Goal: Information Seeking & Learning: Learn about a topic

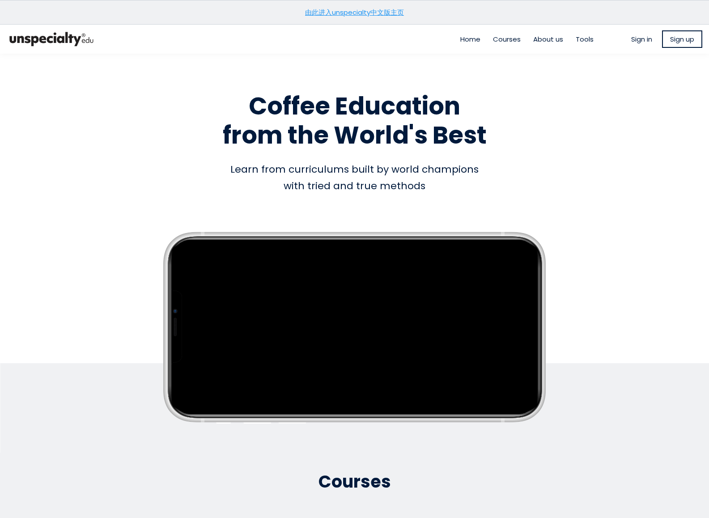
click at [393, 13] on link "由此进入unspecialty中文版主页" at bounding box center [354, 12] width 99 height 9
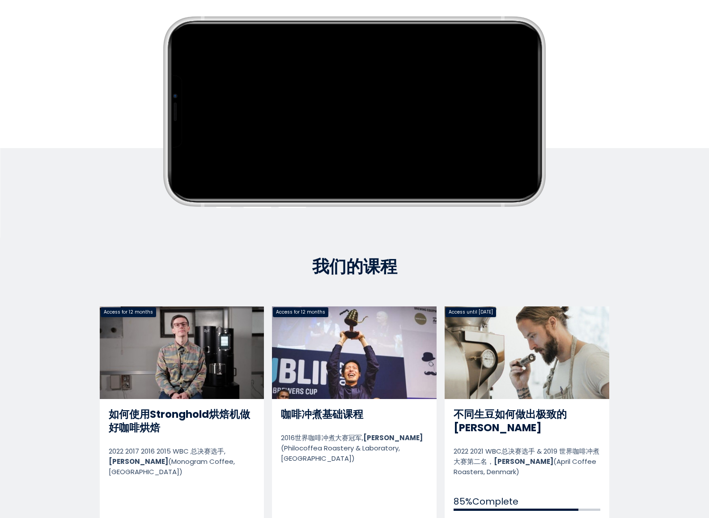
scroll to position [179, 0]
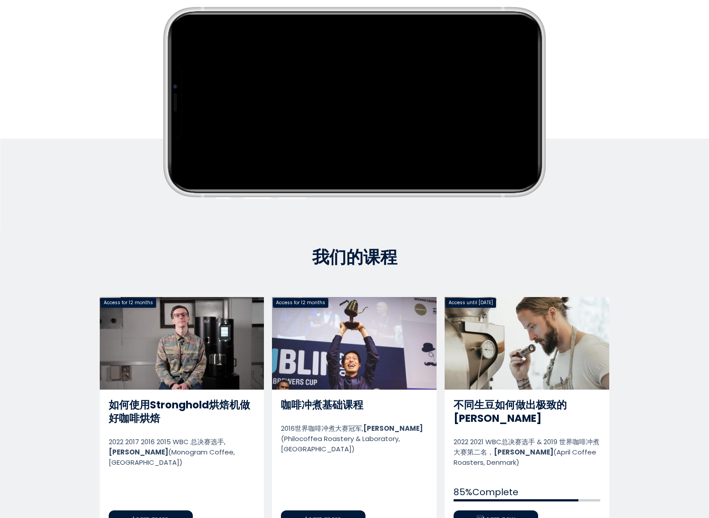
click at [495, 506] on link "不同生豆如何做出极致的浅烘" at bounding box center [526, 417] width 165 height 240
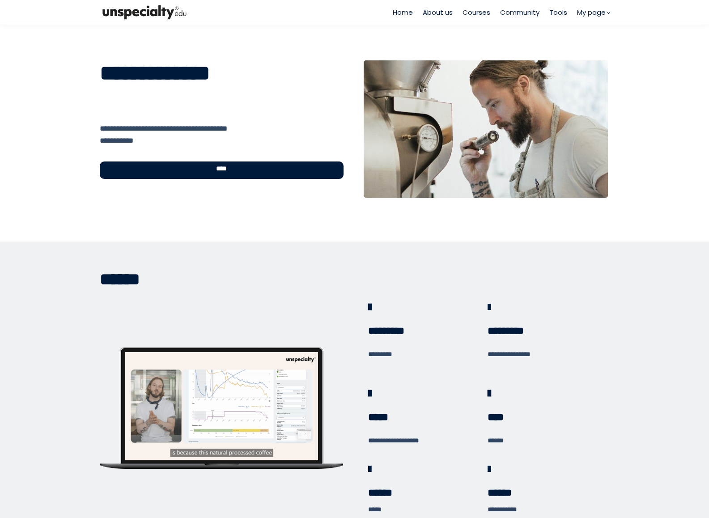
click at [284, 173] on div "****" at bounding box center [222, 169] width 244 height 17
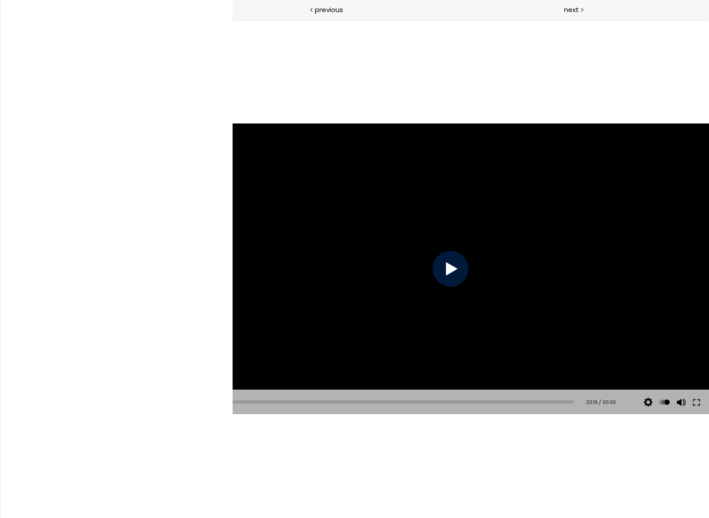
scroll to position [537, 0]
click at [76, 444] on p "9-1. 结束语" at bounding box center [56, 449] width 51 height 10
click at [446, 265] on div at bounding box center [450, 269] width 36 height 36
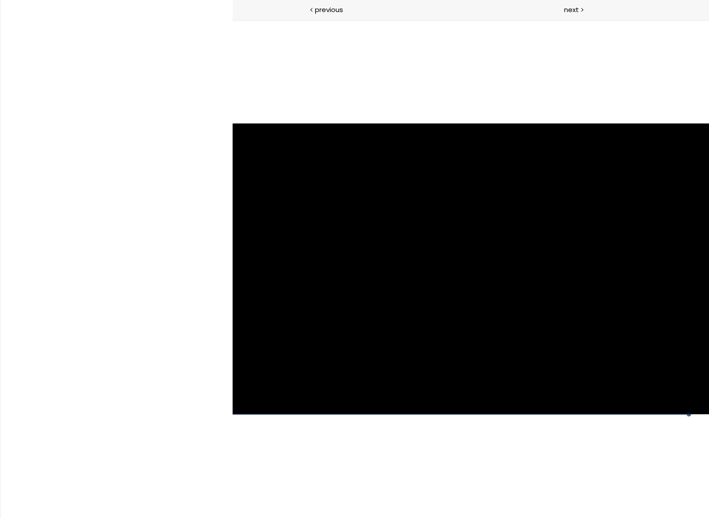
click at [63, 469] on p "9-2. 结业测试" at bounding box center [60, 474] width 59 height 10
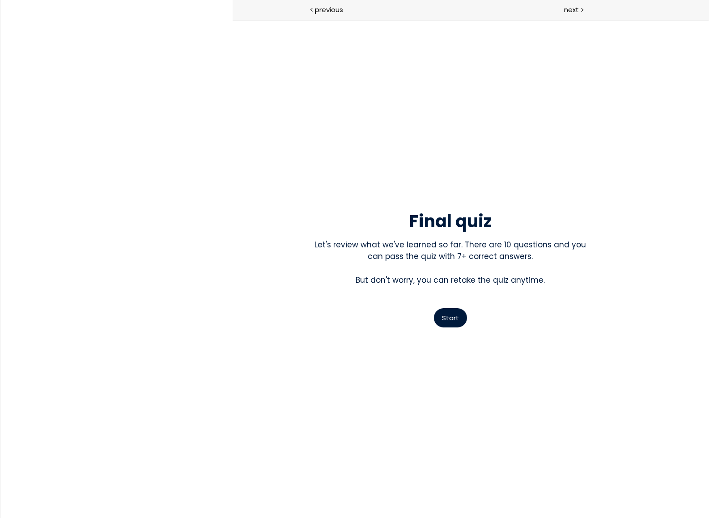
click at [455, 321] on span "Start" at bounding box center [449, 317] width 17 height 9
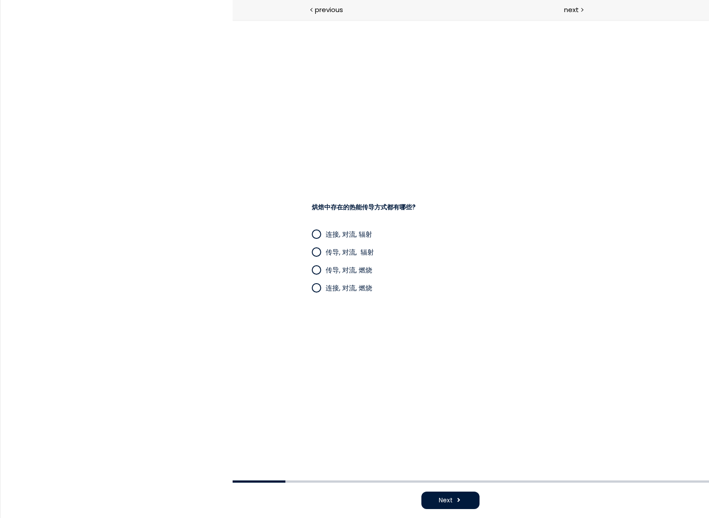
click at [311, 254] on span at bounding box center [315, 251] width 9 height 9
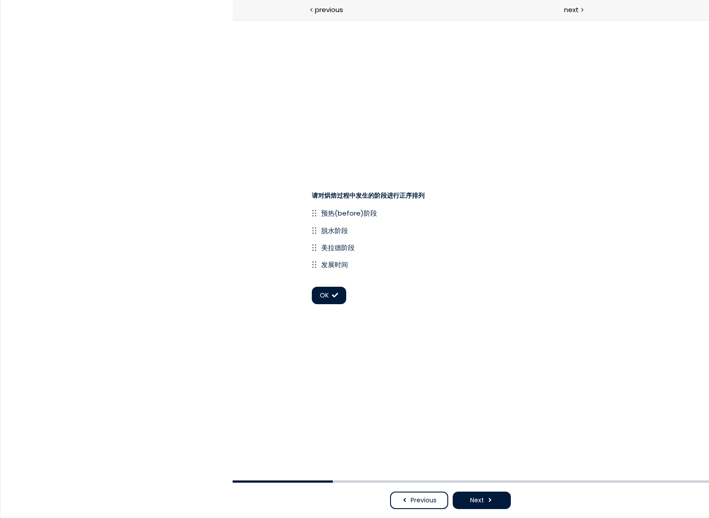
click at [336, 296] on span at bounding box center [334, 295] width 6 height 6
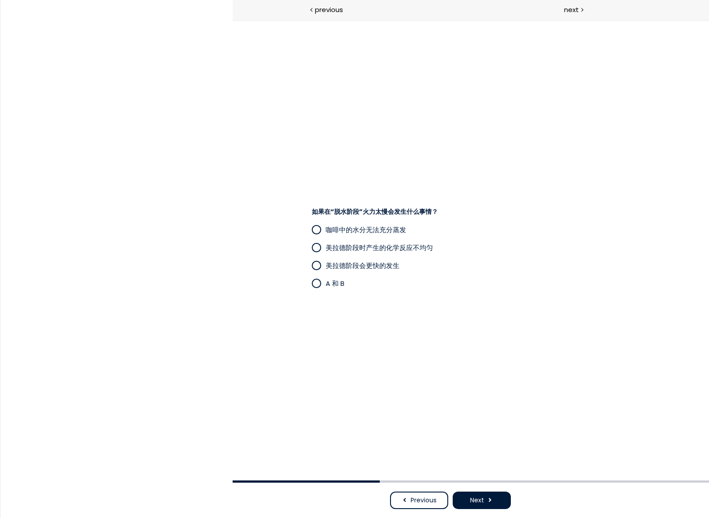
click at [314, 283] on span at bounding box center [316, 283] width 8 height 8
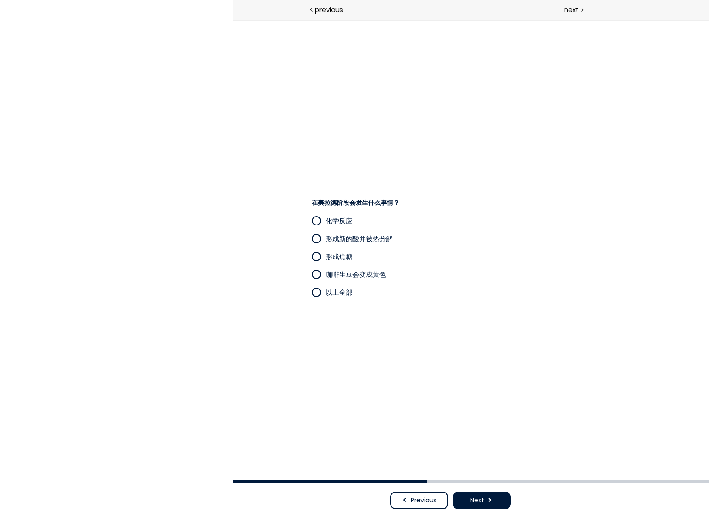
click at [317, 293] on span at bounding box center [316, 292] width 8 height 8
click at [314, 277] on span at bounding box center [316, 274] width 8 height 8
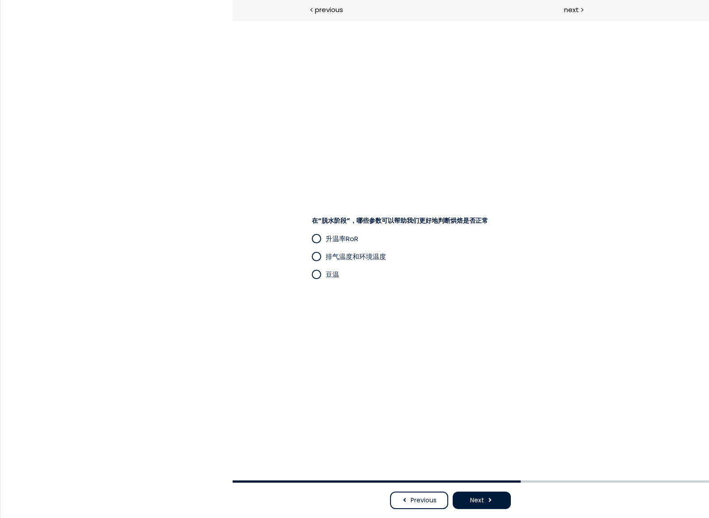
click at [313, 237] on span at bounding box center [316, 239] width 8 height 8
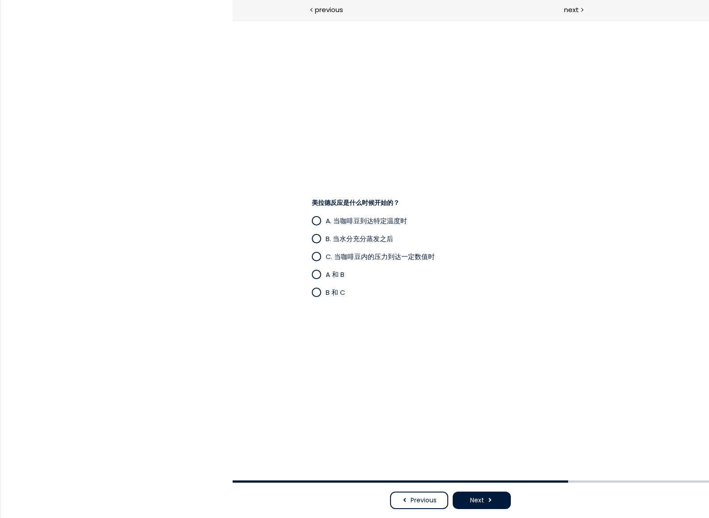
click at [315, 273] on span at bounding box center [316, 274] width 8 height 8
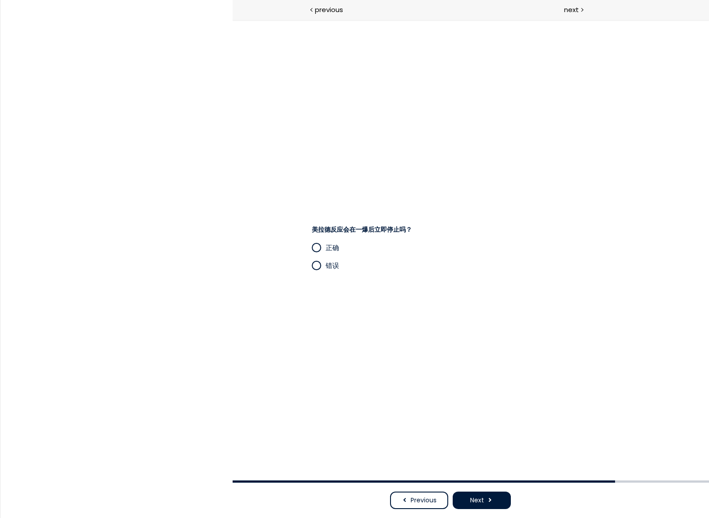
click at [325, 267] on span "错误" at bounding box center [331, 265] width 13 height 9
click at [338, 286] on span "以上全部" at bounding box center [338, 283] width 27 height 9
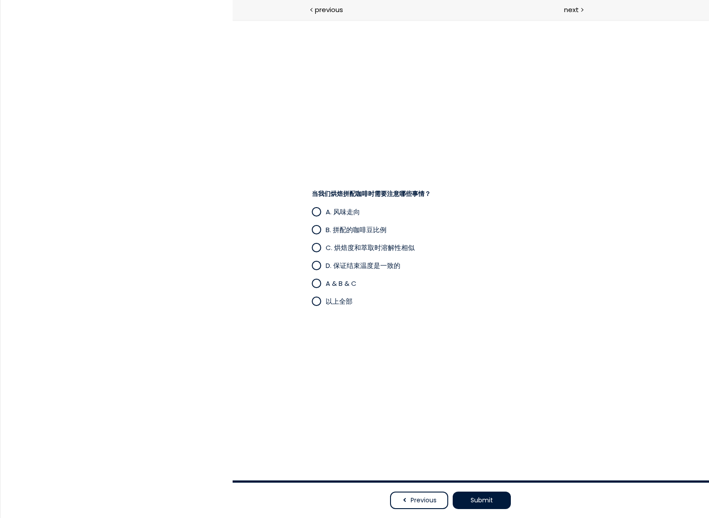
click at [347, 286] on span "A & B & C" at bounding box center [340, 283] width 31 height 9
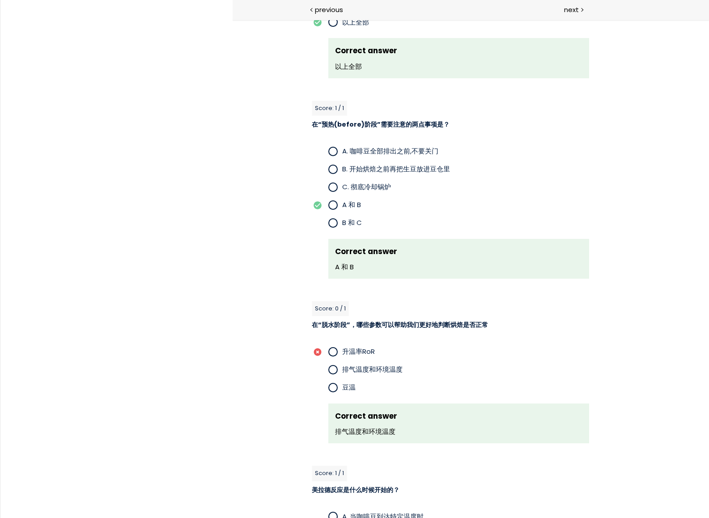
scroll to position [1028, 0]
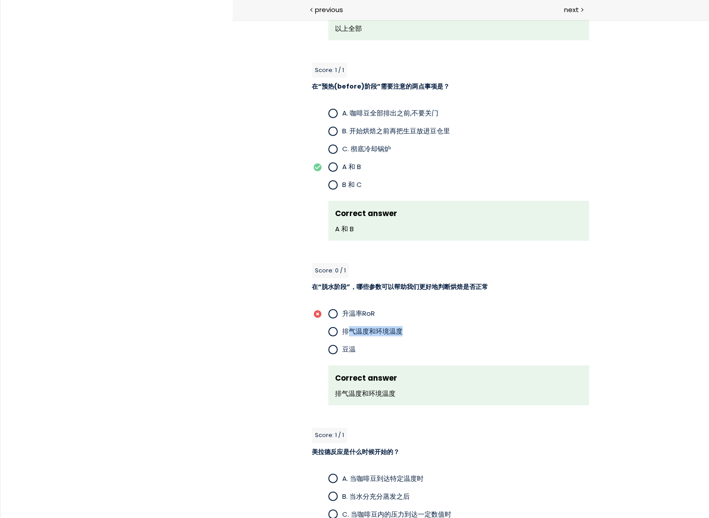
drag, startPoint x: 358, startPoint y: 329, endPoint x: 411, endPoint y: 329, distance: 53.2
click at [411, 329] on p "排气温度和环境温度" at bounding box center [465, 331] width 247 height 10
click at [416, 329] on p "排气温度和环境温度" at bounding box center [465, 331] width 247 height 10
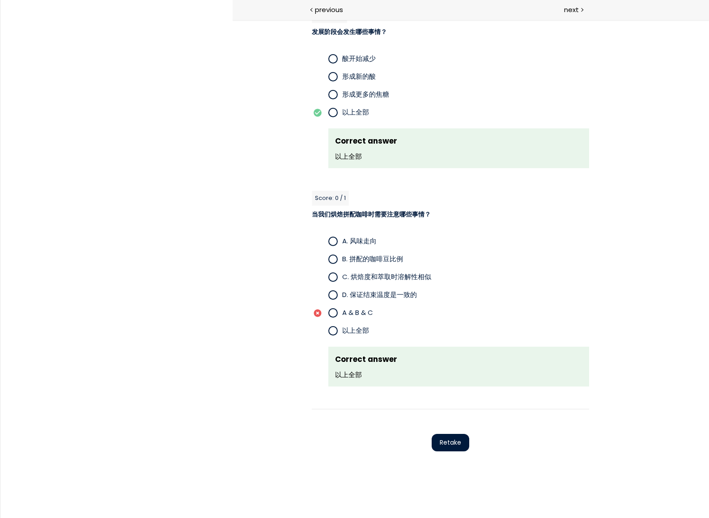
scroll to position [1797, 0]
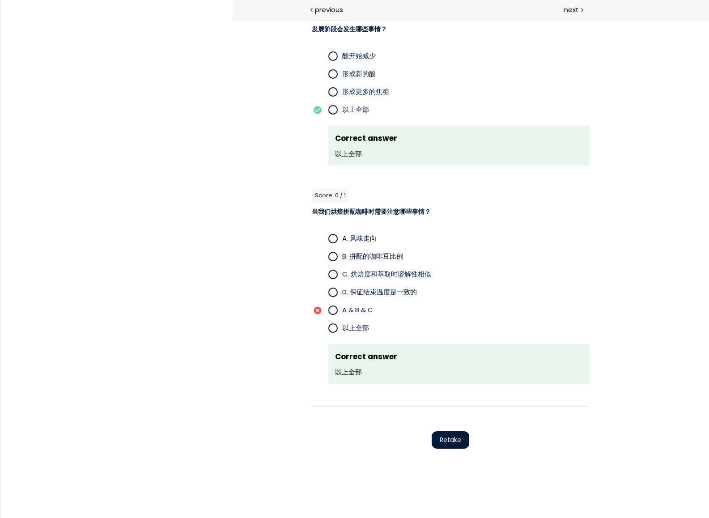
click at [445, 439] on span "Retake" at bounding box center [449, 439] width 21 height 9
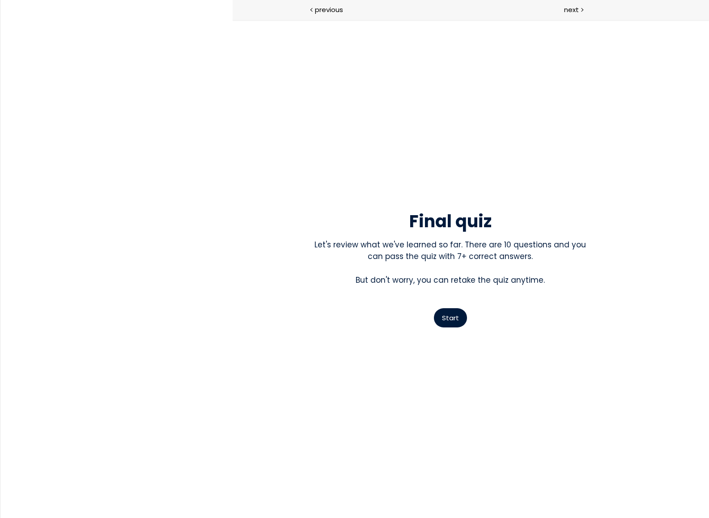
scroll to position [0, 0]
click at [457, 315] on span "Start" at bounding box center [449, 317] width 17 height 9
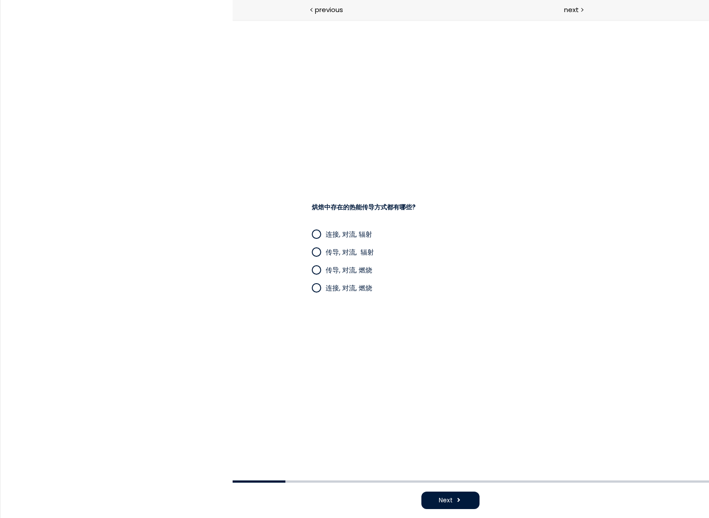
click at [366, 253] on span "传导, 对流, 辐射" at bounding box center [349, 251] width 48 height 9
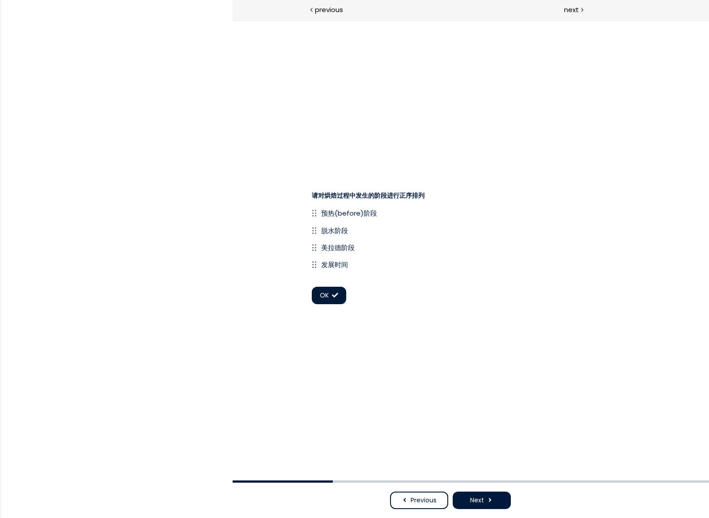
click at [331, 291] on button "OK" at bounding box center [328, 295] width 34 height 17
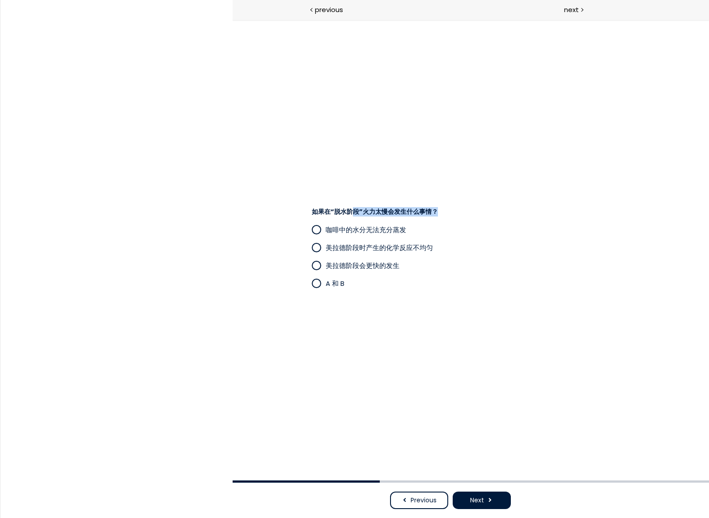
drag, startPoint x: 351, startPoint y: 212, endPoint x: 439, endPoint y: 214, distance: 89.0
click at [439, 214] on h4 "如果在“脱水阶段”火力太慢会发生什么事情？" at bounding box center [445, 211] width 268 height 9
click at [381, 215] on span "如果在“脱水阶段”火力太慢会发生什么事情？" at bounding box center [374, 211] width 126 height 9
drag, startPoint x: 323, startPoint y: 212, endPoint x: 443, endPoint y: 214, distance: 120.3
click at [443, 214] on h4 "如果在“脱水阶段”火力太慢会发生什么事情？" at bounding box center [445, 211] width 268 height 9
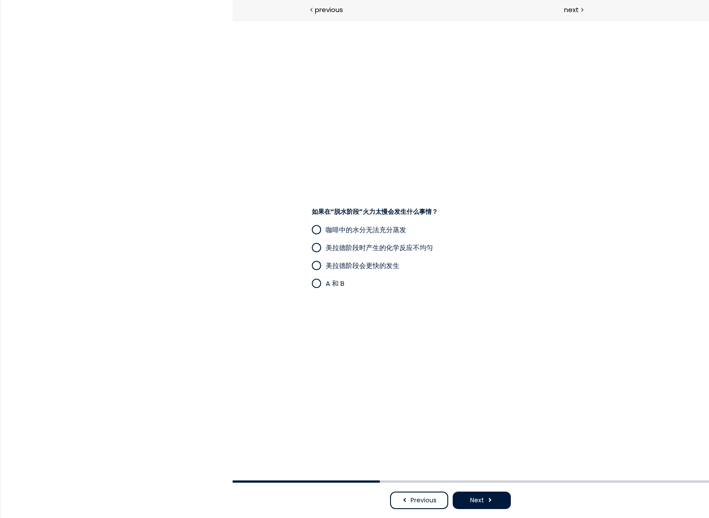
click at [434, 313] on div "如果在“脱水阶段”火力太慢会发生什么事情？ 咖啡中的水分无法充分蒸发 美拉德阶段时产生的化学反应不均匀 美拉德阶段会更快的发生 A 和 B" at bounding box center [450, 250] width 416 height 130
click at [318, 283] on span at bounding box center [316, 283] width 8 height 8
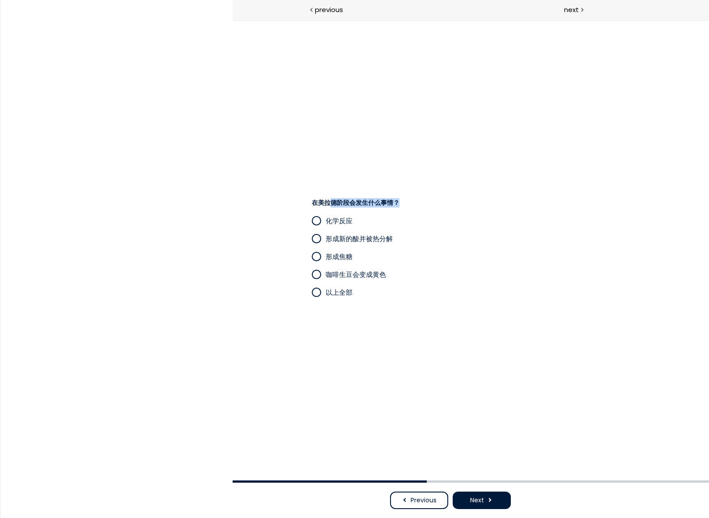
drag, startPoint x: 331, startPoint y: 202, endPoint x: 427, endPoint y: 205, distance: 96.2
click at [427, 205] on h4 "在美拉德阶段会发生什么事情？" at bounding box center [445, 203] width 268 height 9
click at [317, 290] on span at bounding box center [316, 292] width 8 height 8
drag, startPoint x: 336, startPoint y: 203, endPoint x: 451, endPoint y: 201, distance: 114.5
click at [449, 201] on span "在“预热(before)阶段”需要注意的两点事项是？" at bounding box center [380, 202] width 138 height 9
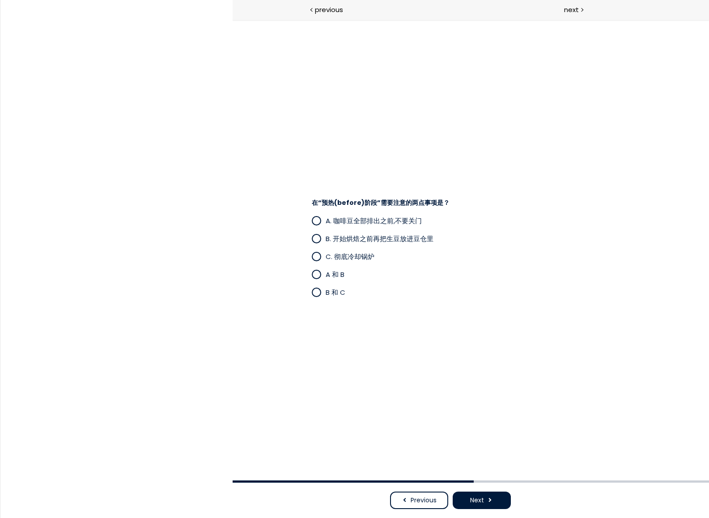
click at [313, 279] on span at bounding box center [318, 274] width 14 height 11
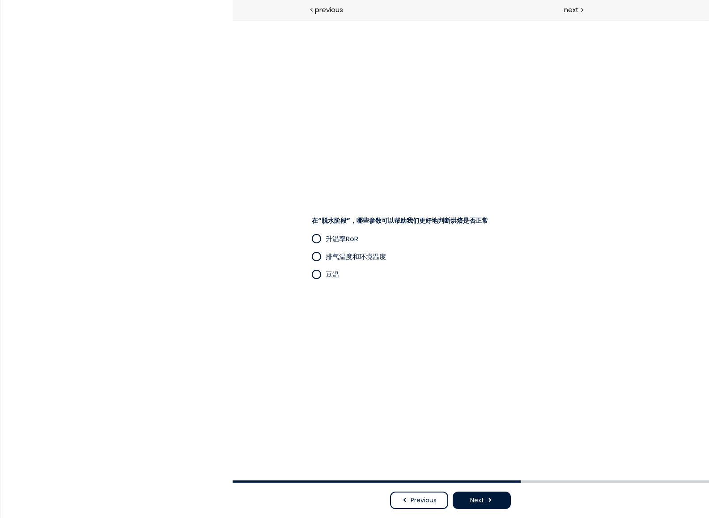
click at [320, 258] on span at bounding box center [318, 256] width 14 height 11
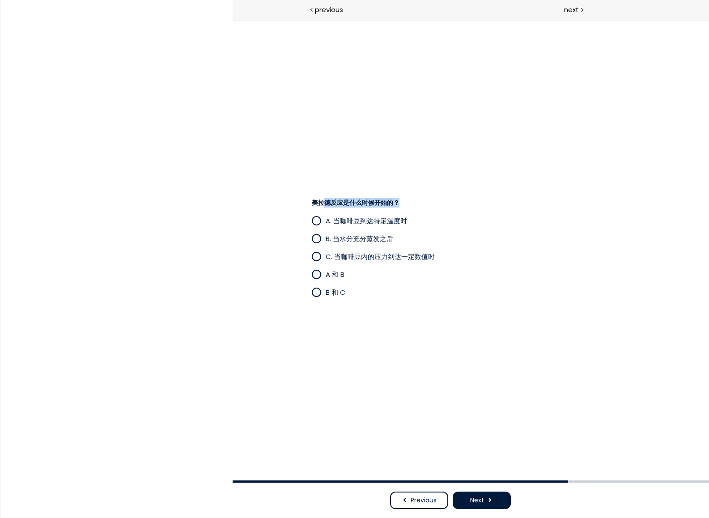
drag, startPoint x: 327, startPoint y: 199, endPoint x: 411, endPoint y: 200, distance: 84.5
click at [411, 200] on h4 "美拉德反应是什么时候开始的？" at bounding box center [445, 203] width 268 height 9
click at [320, 276] on span at bounding box center [315, 274] width 9 height 9
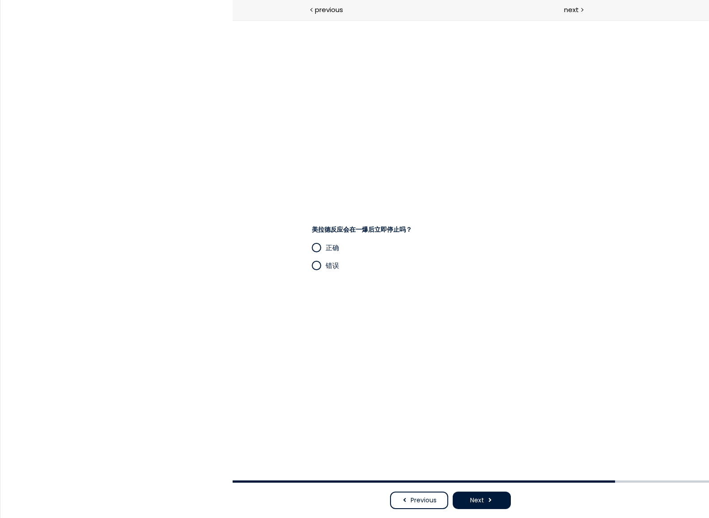
click at [315, 266] on span at bounding box center [316, 266] width 8 height 8
click at [317, 287] on span at bounding box center [316, 283] width 8 height 8
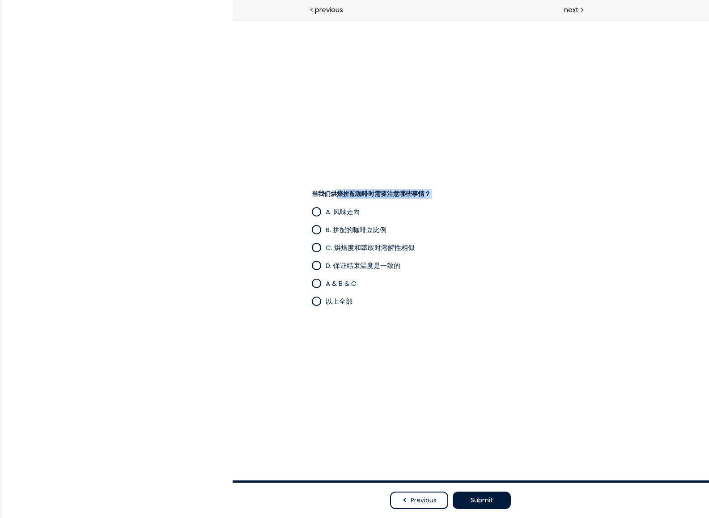
drag, startPoint x: 340, startPoint y: 192, endPoint x: 457, endPoint y: 201, distance: 117.5
click at [457, 201] on div "当我们烘焙拼配咖啡时需要注意哪些事情？ A. 风味走向 B. 拼配的咖啡豆比例 C. 烘焙度和萃取时溶解性相似 D. 保证结束温度是一致的 A & B & C…" at bounding box center [449, 250] width 295 height 130
click at [317, 302] on span at bounding box center [316, 301] width 8 height 8
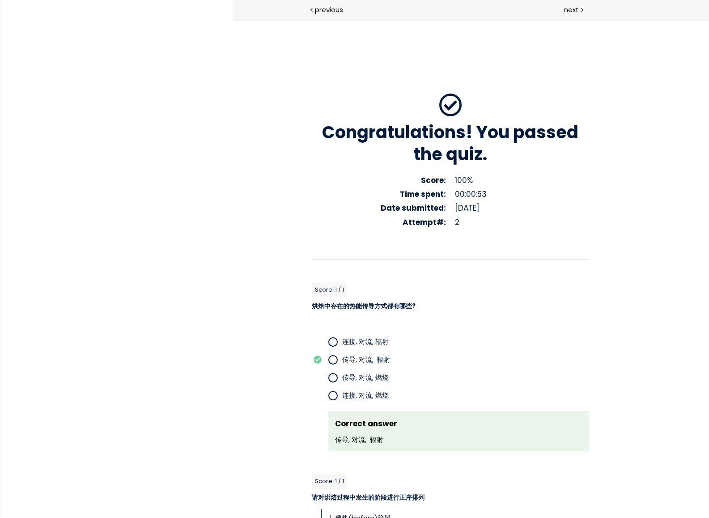
scroll to position [56, 0]
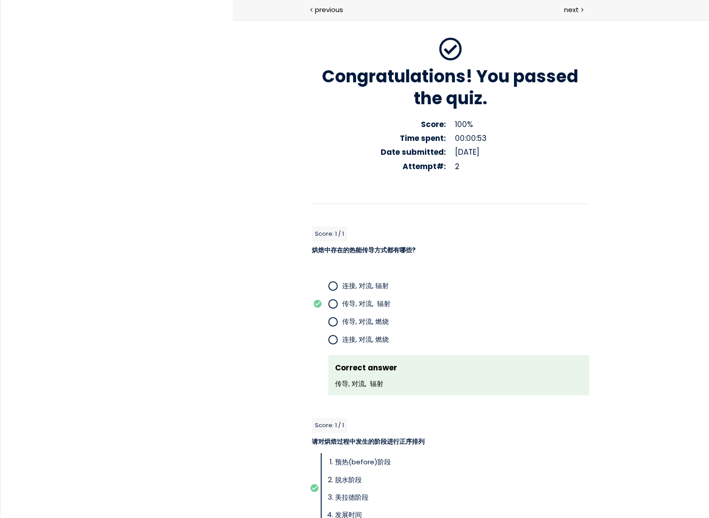
click at [548, 303] on p "传导, 对流, 辐射" at bounding box center [465, 303] width 247 height 10
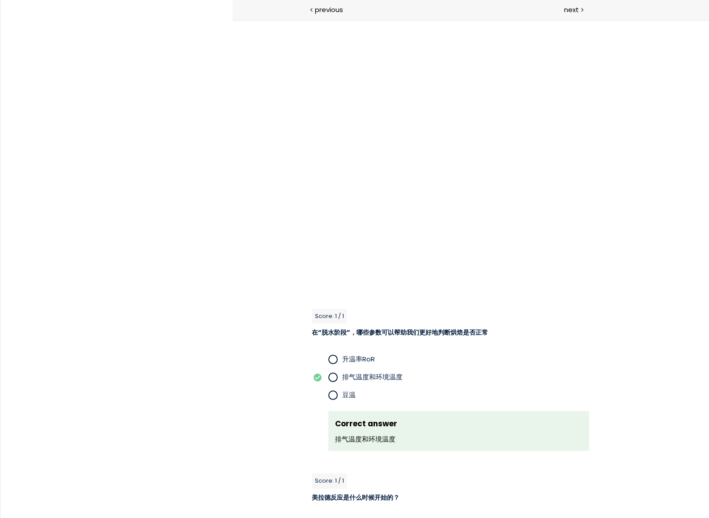
scroll to position [1834, 0]
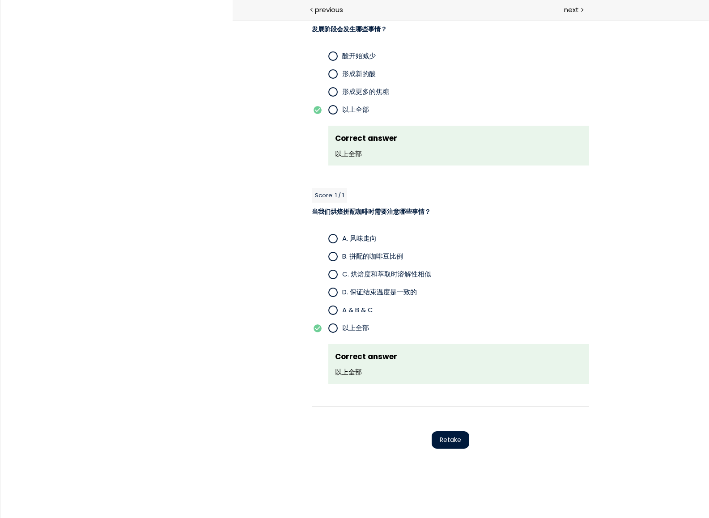
click at [82, 486] on p "9-3. 结业证书" at bounding box center [60, 491] width 59 height 10
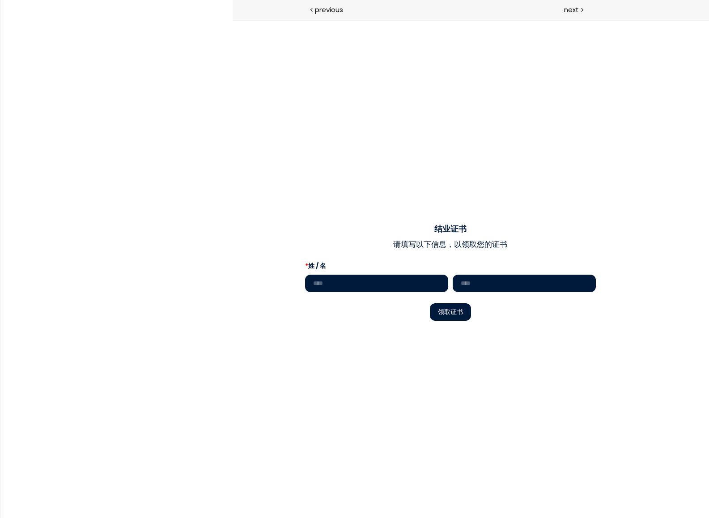
click at [384, 281] on input "text" at bounding box center [375, 283] width 143 height 17
type input "*****"
type input "*"
drag, startPoint x: 503, startPoint y: 285, endPoint x: 436, endPoint y: 283, distance: 67.1
click at [436, 283] on div "***** ******" at bounding box center [449, 283] width 291 height 17
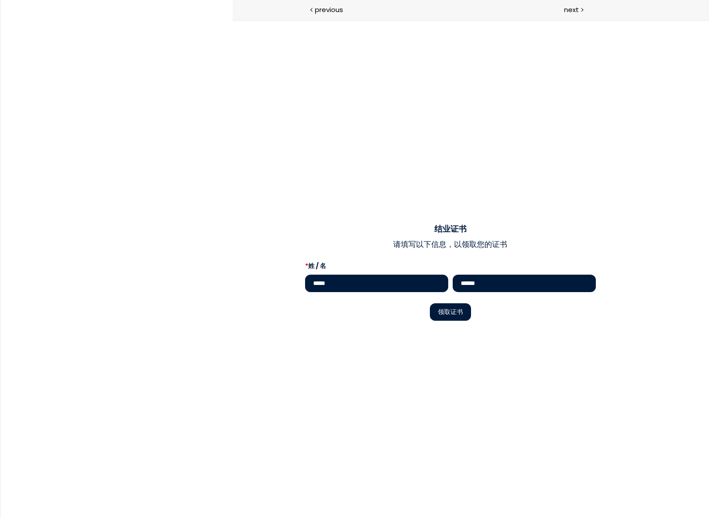
type input "******"
click at [467, 311] on button "领取证书" at bounding box center [449, 311] width 41 height 17
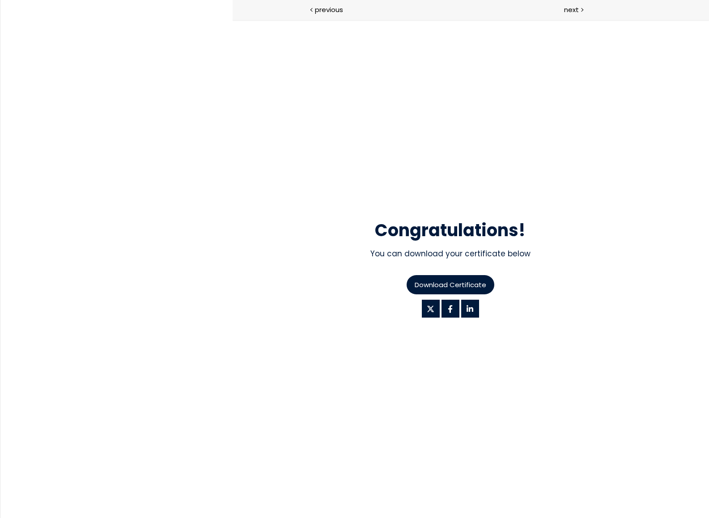
click at [469, 285] on span "Download Certificate" at bounding box center [450, 284] width 72 height 10
click at [101, 503] on link "9-4. 课程评估" at bounding box center [101, 508] width 169 height 10
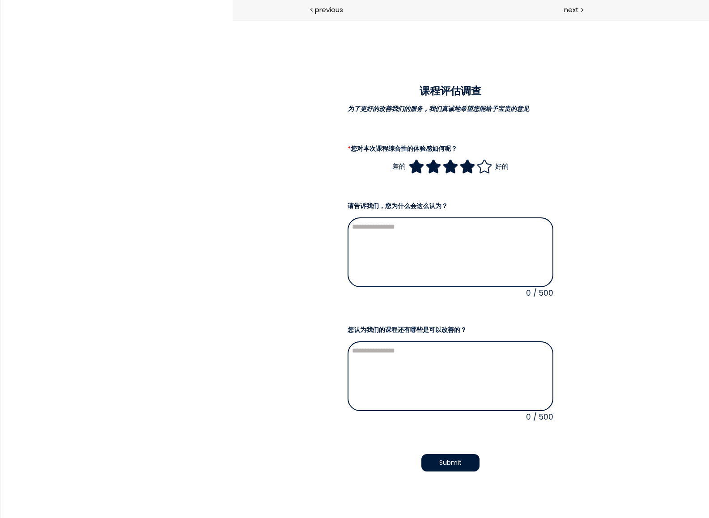
click at [460, 169] on icon at bounding box center [466, 166] width 17 height 17
